Goal: Transaction & Acquisition: Purchase product/service

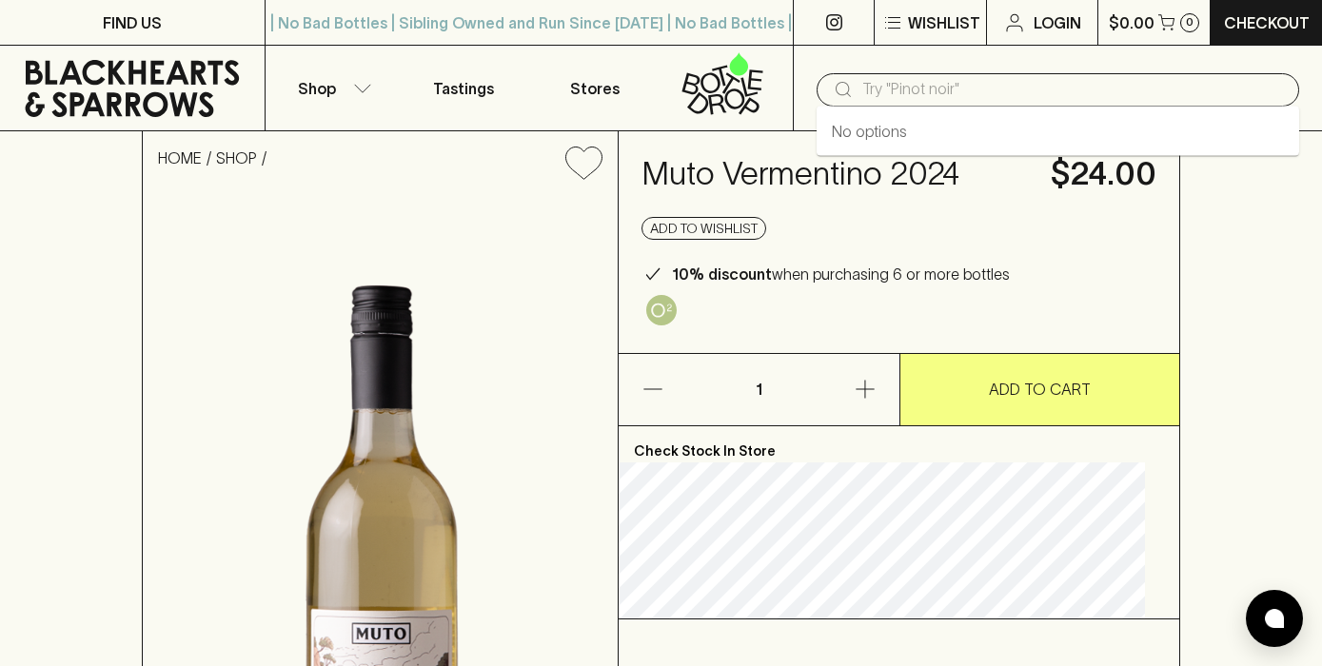
click at [919, 100] on input "text" at bounding box center [1073, 89] width 422 height 30
type input "muto"
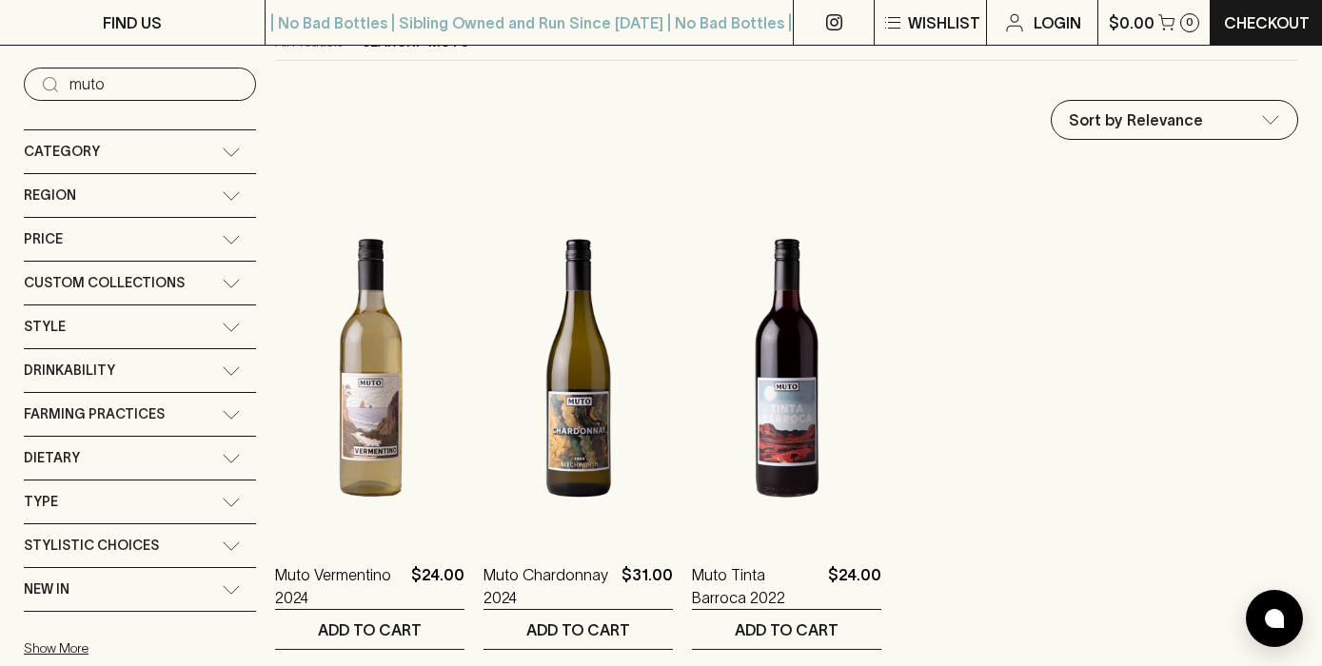
scroll to position [214, 0]
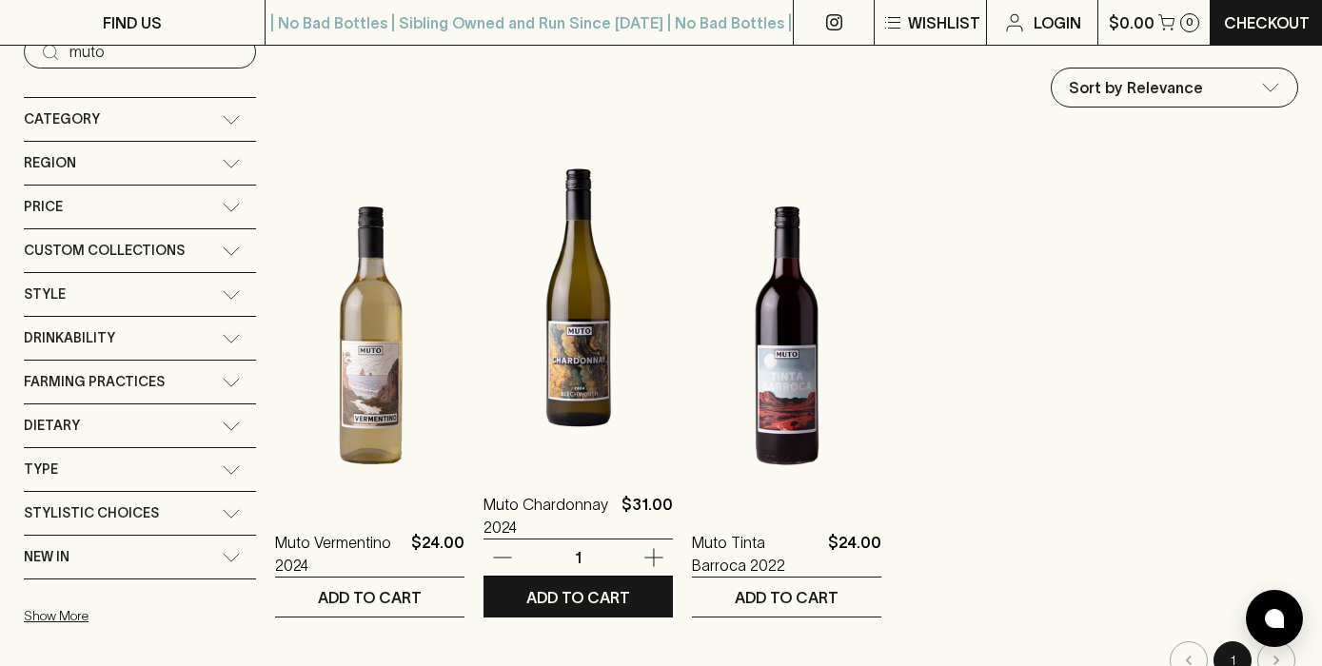
click at [562, 353] on img at bounding box center [578, 297] width 189 height 333
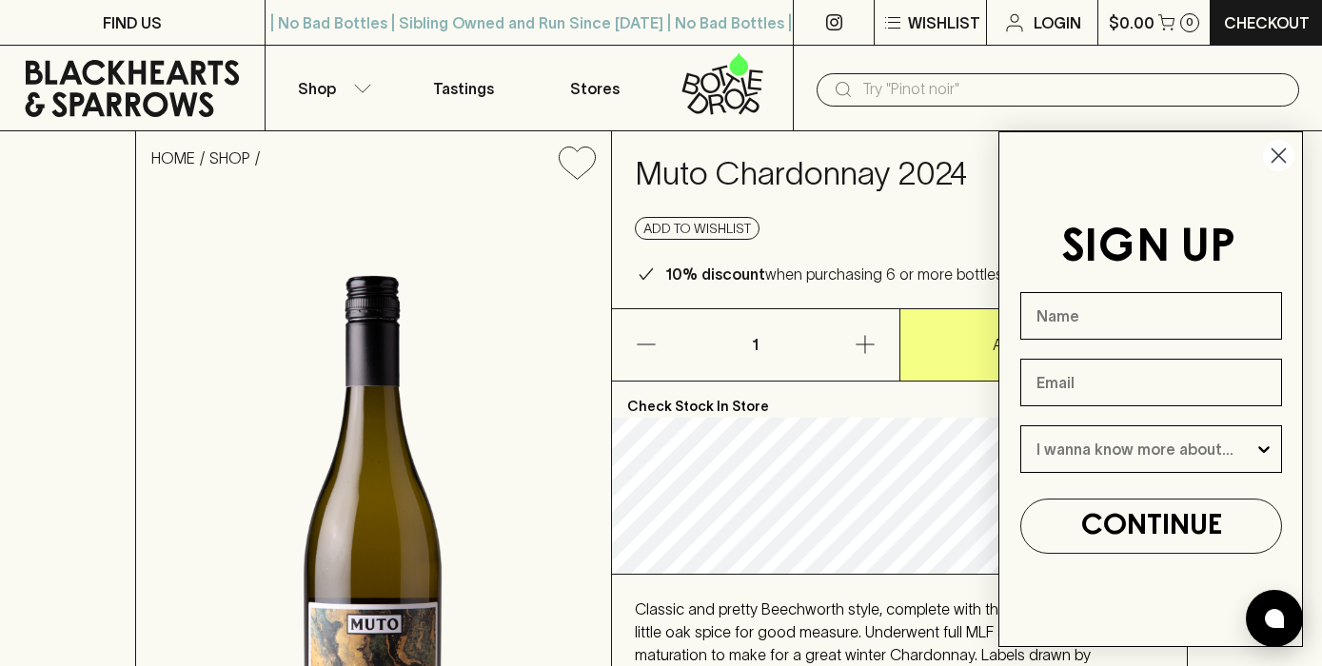
click at [1278, 151] on circle "Close dialog" at bounding box center [1278, 155] width 31 height 31
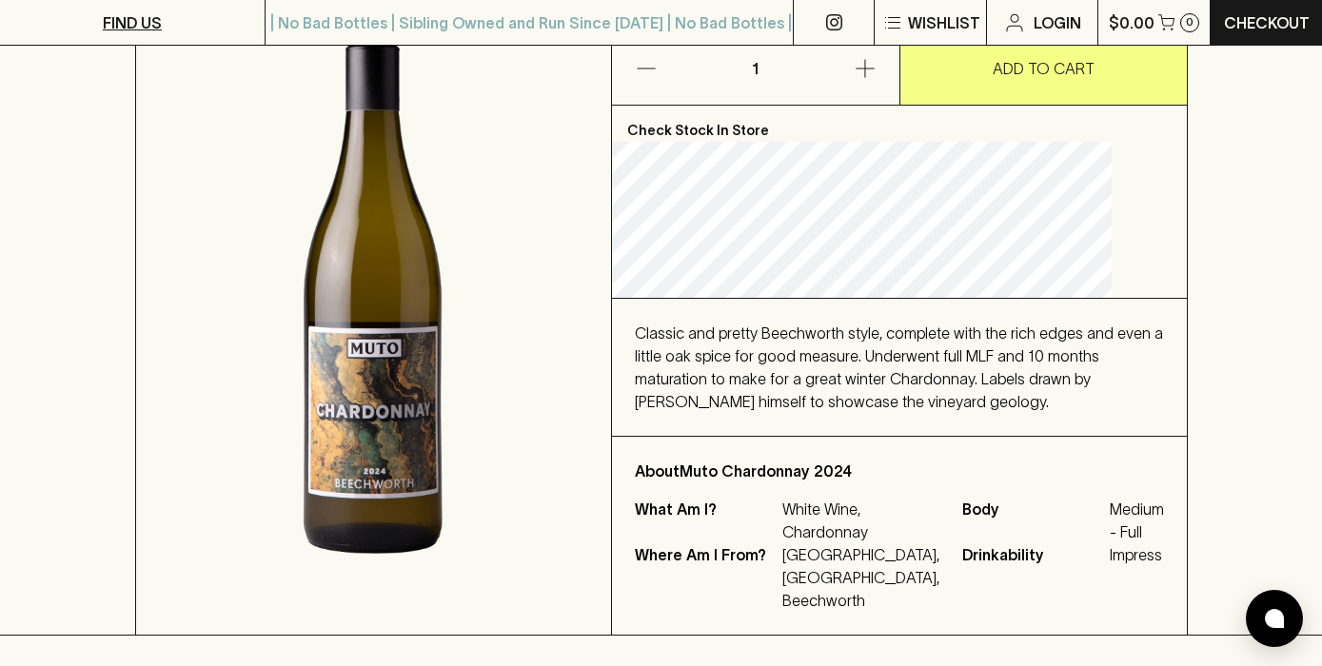
scroll to position [273, 0]
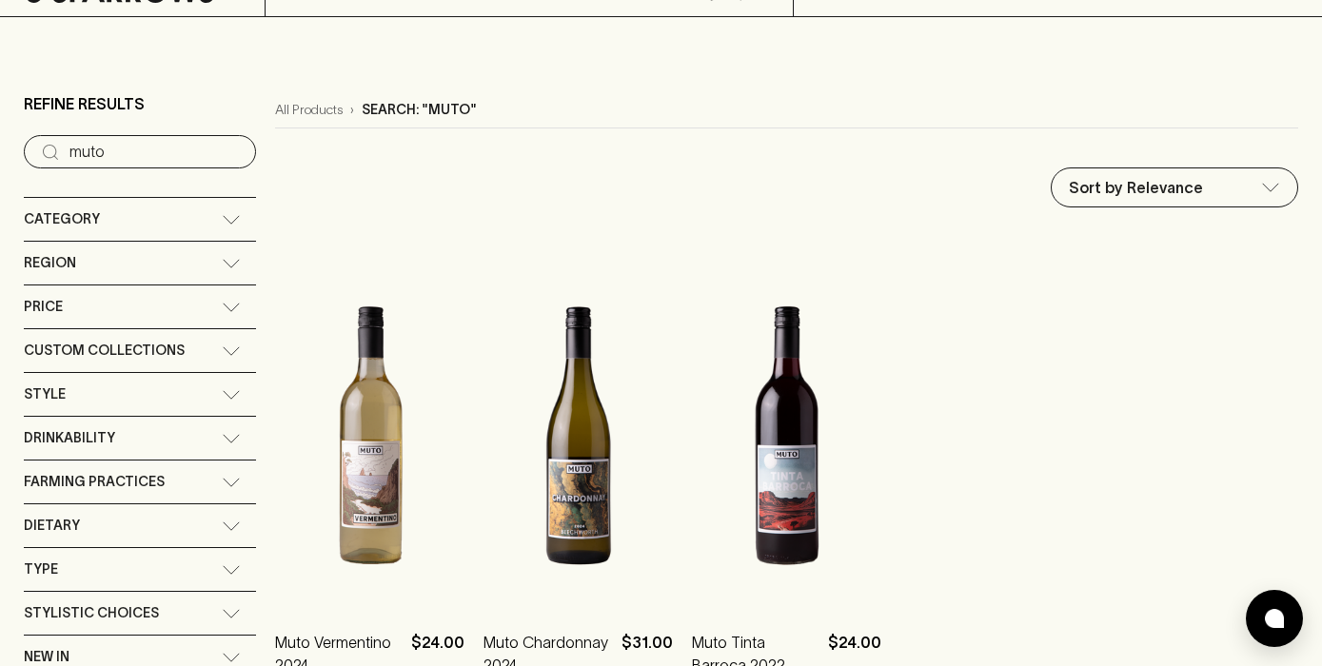
scroll to position [115, 0]
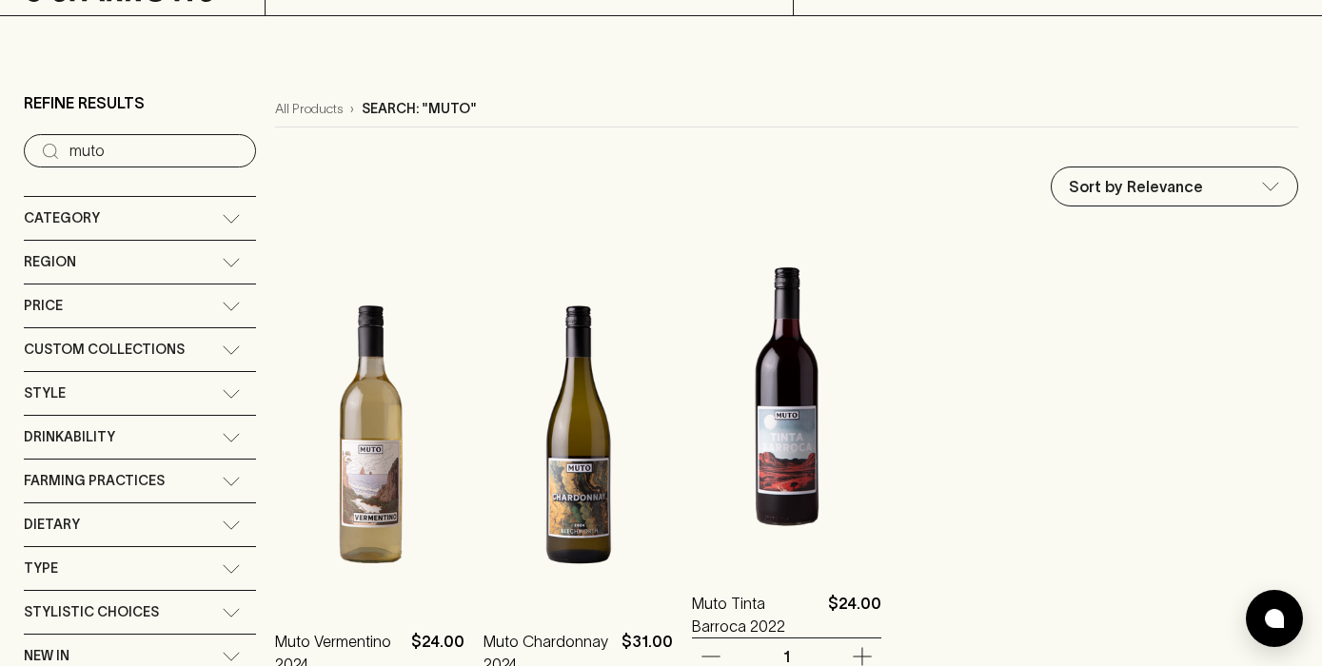
click at [761, 452] on img at bounding box center [786, 396] width 189 height 333
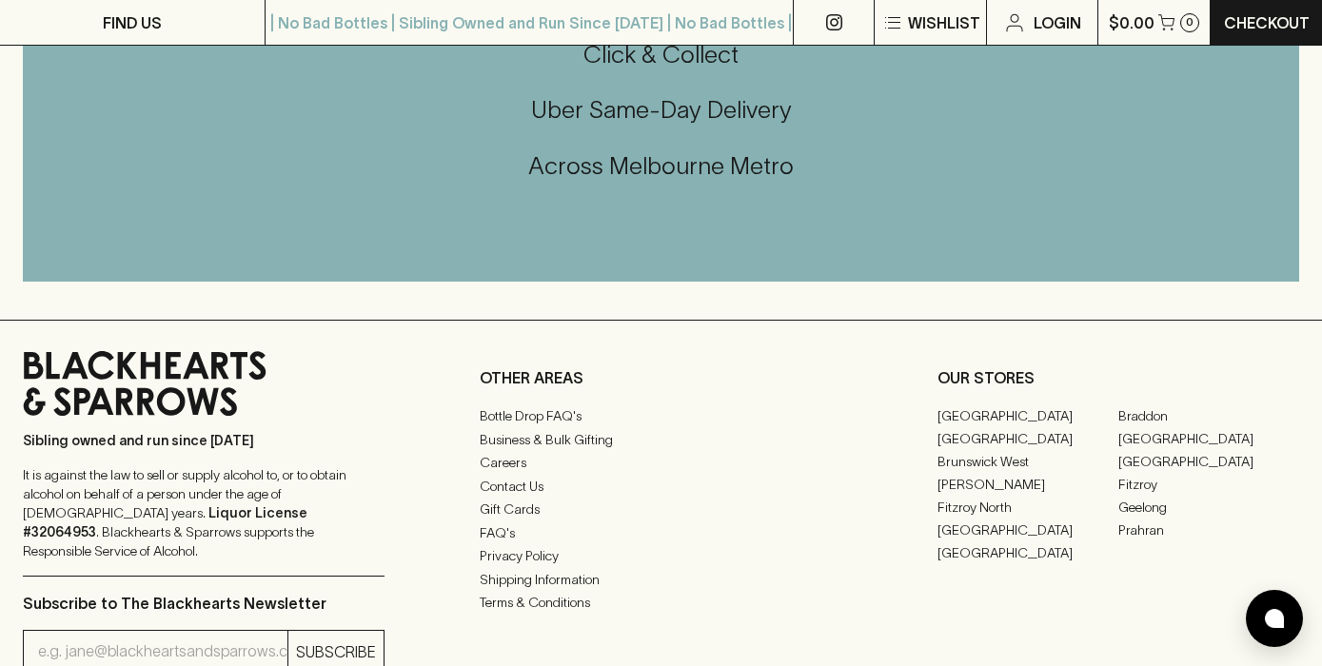
scroll to position [1063, 0]
